Goal: Task Accomplishment & Management: Complete application form

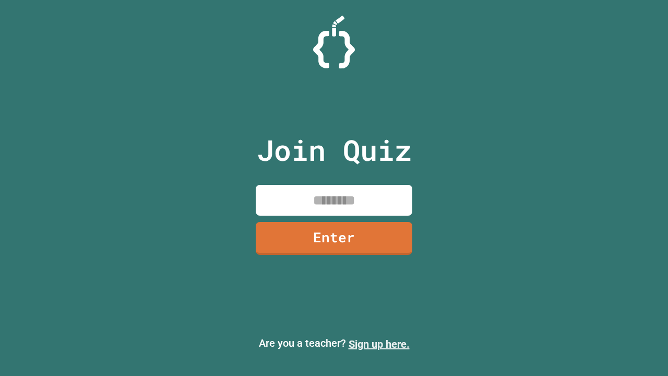
click at [379, 344] on link "Sign up here." at bounding box center [379, 344] width 61 height 13
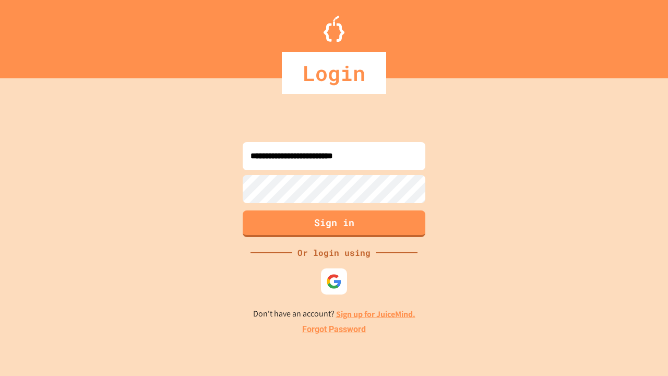
type input "**********"
